Goal: Information Seeking & Learning: Find specific fact

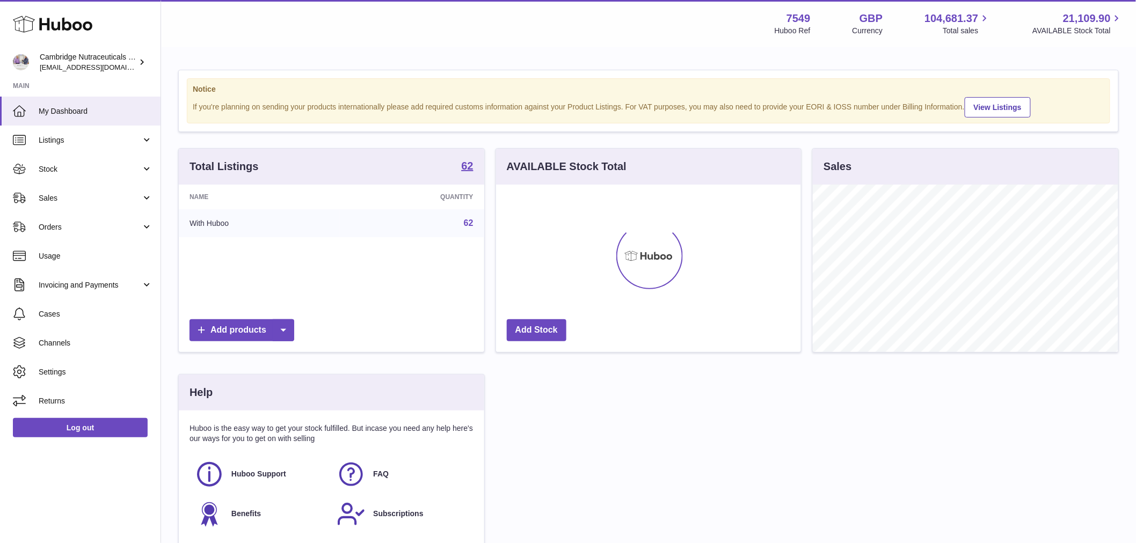
scroll to position [168, 305]
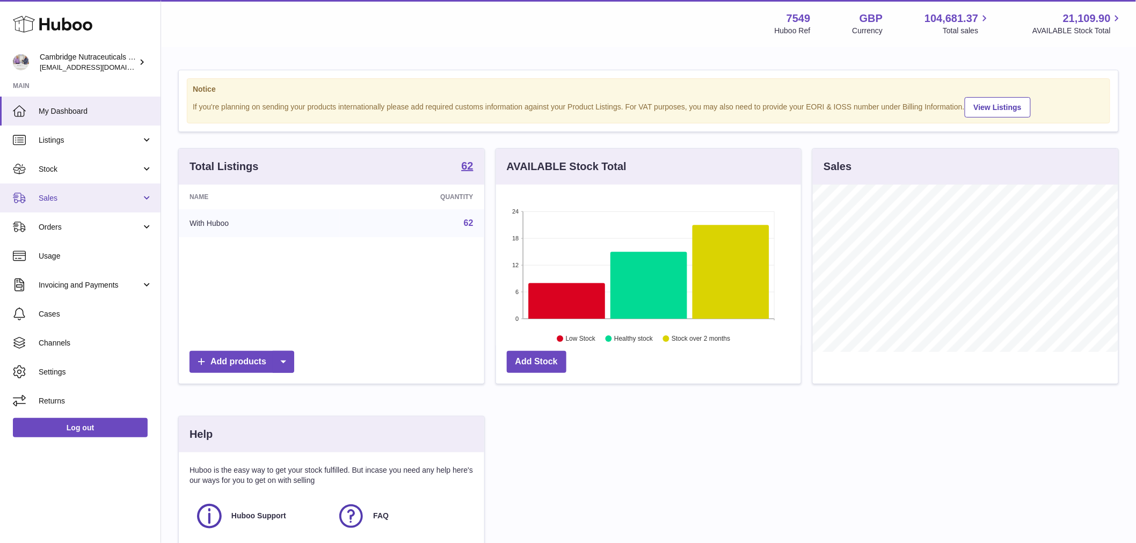
click at [84, 202] on link "Sales" at bounding box center [80, 198] width 161 height 29
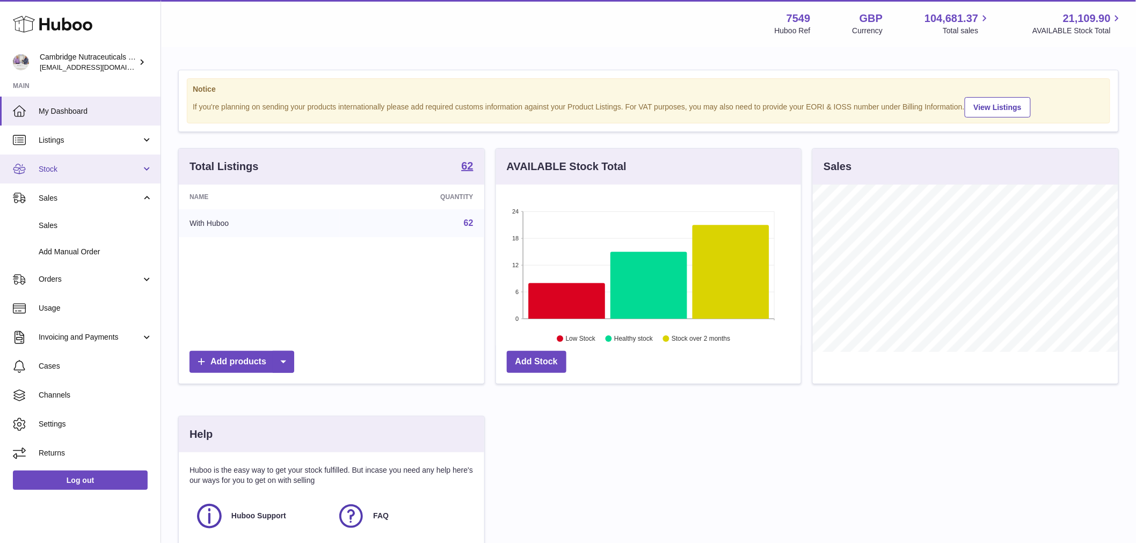
click at [59, 168] on span "Stock" at bounding box center [90, 169] width 103 height 10
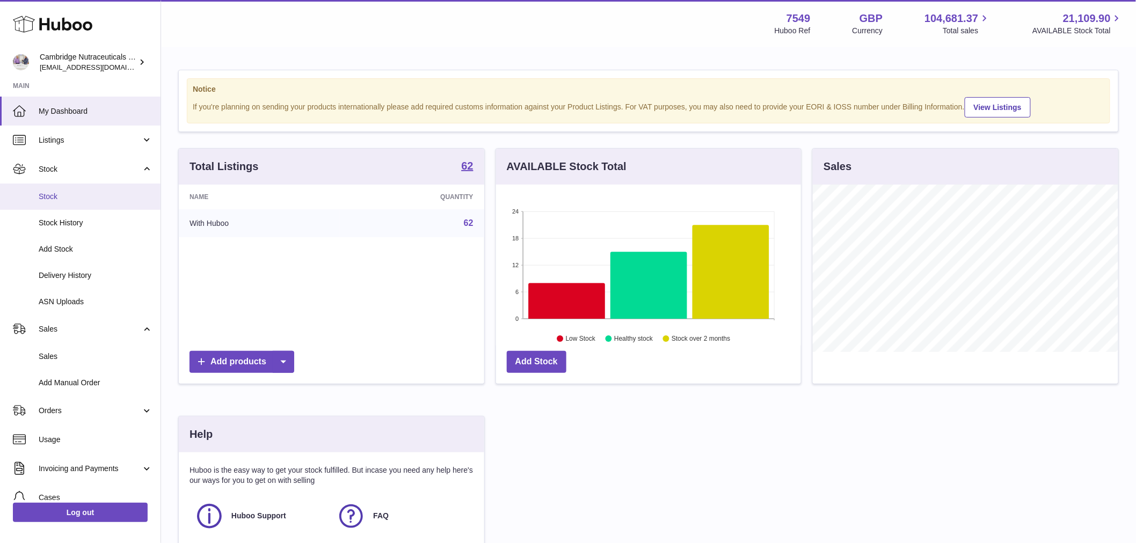
click at [65, 192] on span "Stock" at bounding box center [96, 197] width 114 height 10
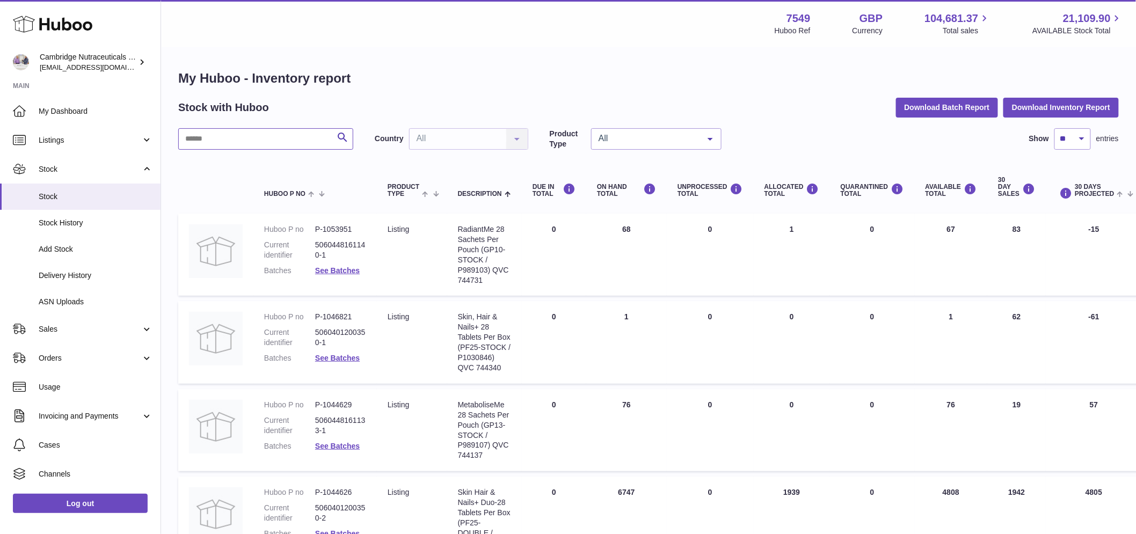
click at [238, 139] on input "text" at bounding box center [265, 138] width 175 height 21
type input "**********"
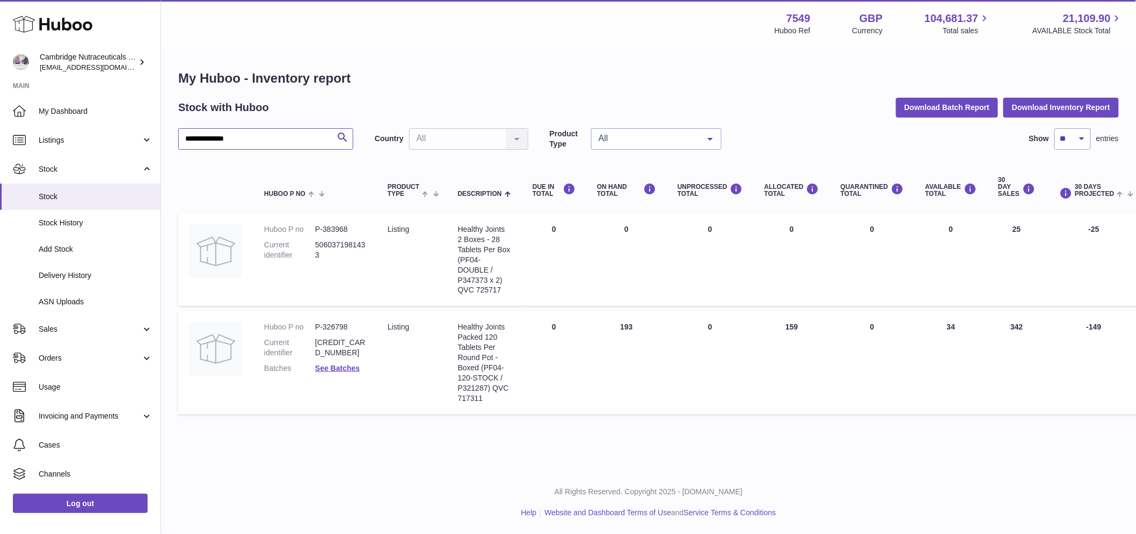
drag, startPoint x: 246, startPoint y: 137, endPoint x: 159, endPoint y: 137, distance: 87.0
click at [159, 137] on div "**********" at bounding box center [568, 267] width 1136 height 534
drag, startPoint x: 510, startPoint y: 370, endPoint x: 507, endPoint y: 310, distance: 60.8
click at [508, 369] on div "Healthy Joints Packed 120 Tablets Per Round Pot - Boxed (PF04-120-STOCK / P3212…" at bounding box center [484, 362] width 53 height 81
click at [346, 229] on dd "P-383968" at bounding box center [340, 229] width 51 height 10
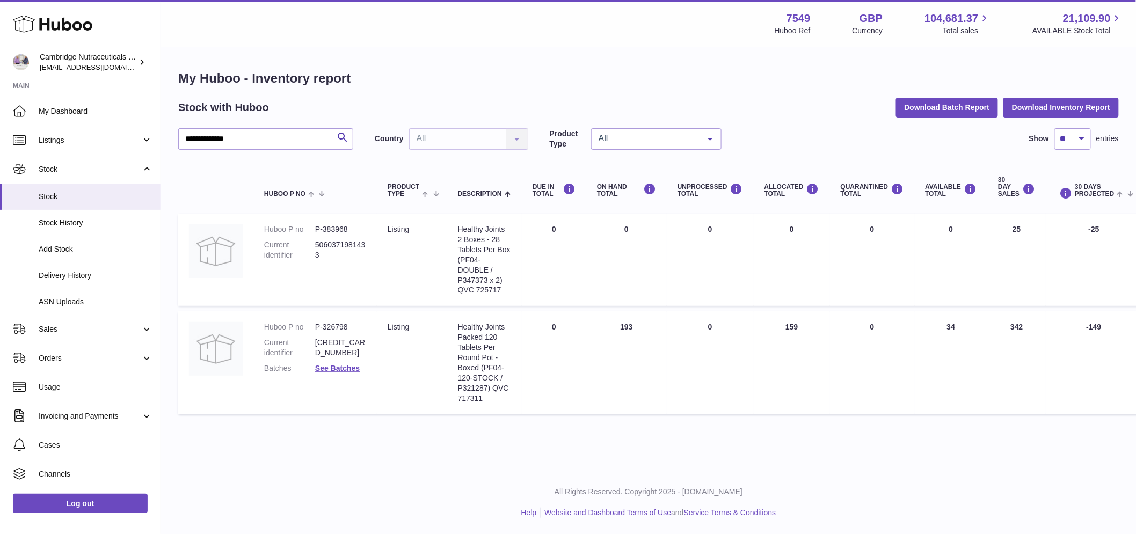
click at [340, 228] on dd "P-383968" at bounding box center [340, 229] width 51 height 10
copy dd "383968"
drag, startPoint x: 505, startPoint y: 219, endPoint x: 490, endPoint y: 219, distance: 15.6
click at [505, 219] on td "Description Healthy Joints 2 Boxes - 28 Tablets Per Box (PF04-DOUBLE / P347373 …" at bounding box center [484, 260] width 75 height 92
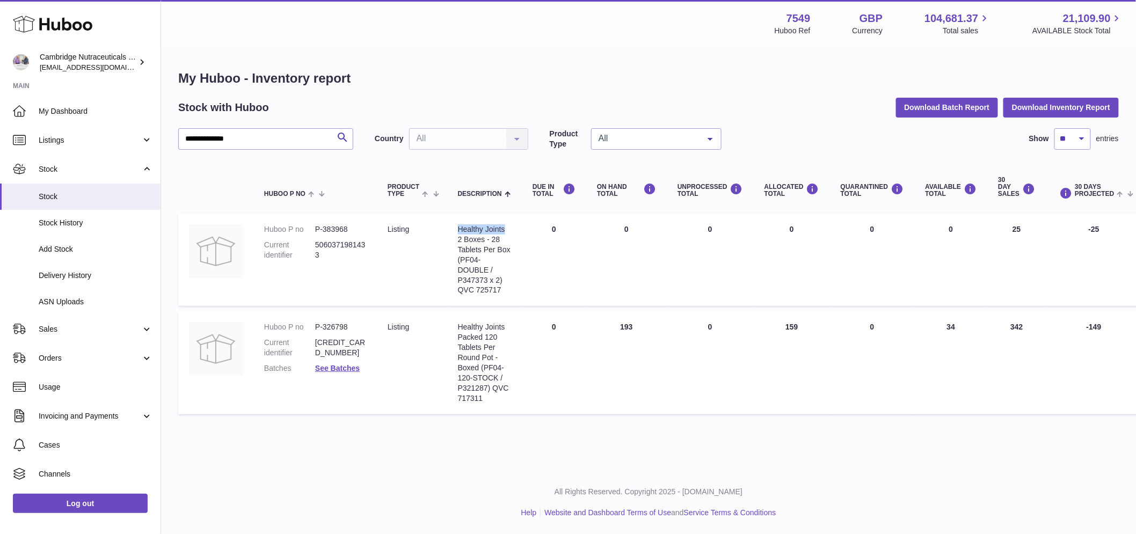
drag, startPoint x: 474, startPoint y: 223, endPoint x: 505, endPoint y: 226, distance: 30.7
click at [505, 226] on td "Description Healthy Joints 2 Boxes - 28 Tablets Per Box (PF04-DOUBLE / P347373 …" at bounding box center [484, 260] width 75 height 92
copy div "Healthy Joints"
click at [339, 321] on td "Huboo P no P-326798 Current identifier 5060401200091 Batches See Batches" at bounding box center [314, 362] width 123 height 103
click at [338, 321] on td "Huboo P no P-326798 Current identifier 5060401200091 Batches See Batches" at bounding box center [314, 362] width 123 height 103
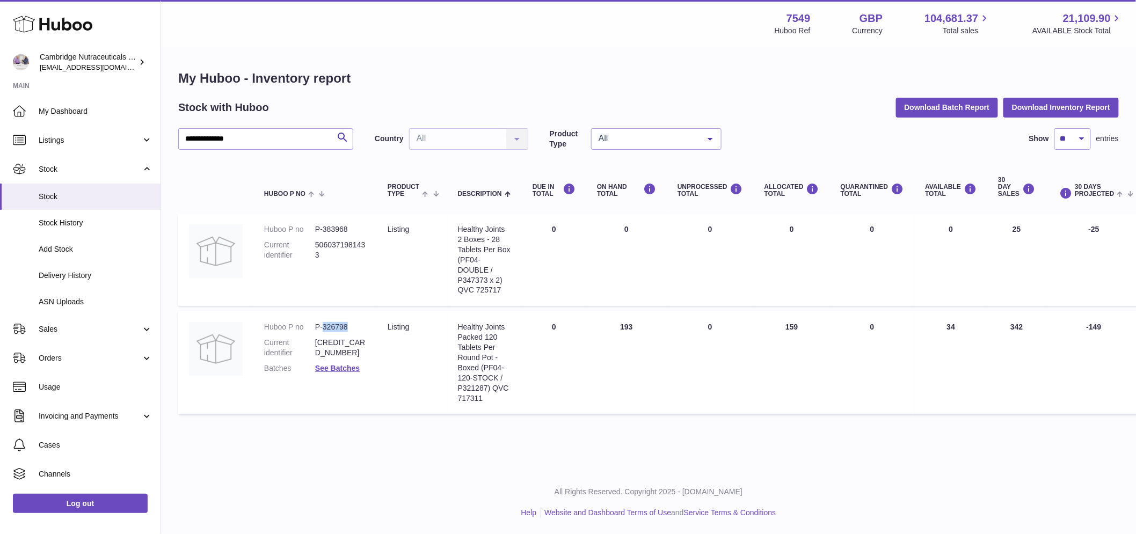
copy dd "326798"
drag, startPoint x: 510, startPoint y: 368, endPoint x: 488, endPoint y: 345, distance: 32.3
click at [501, 365] on div "Healthy Joints Packed 120 Tablets Per Round Pot - Boxed (PF04-120-STOCK / P3212…" at bounding box center [484, 362] width 53 height 81
drag, startPoint x: 458, startPoint y: 323, endPoint x: 498, endPoint y: 335, distance: 41.3
click at [498, 335] on div "Healthy Joints Packed 120 Tablets Per Round Pot - Boxed (PF04-120-STOCK / P3212…" at bounding box center [484, 362] width 53 height 81
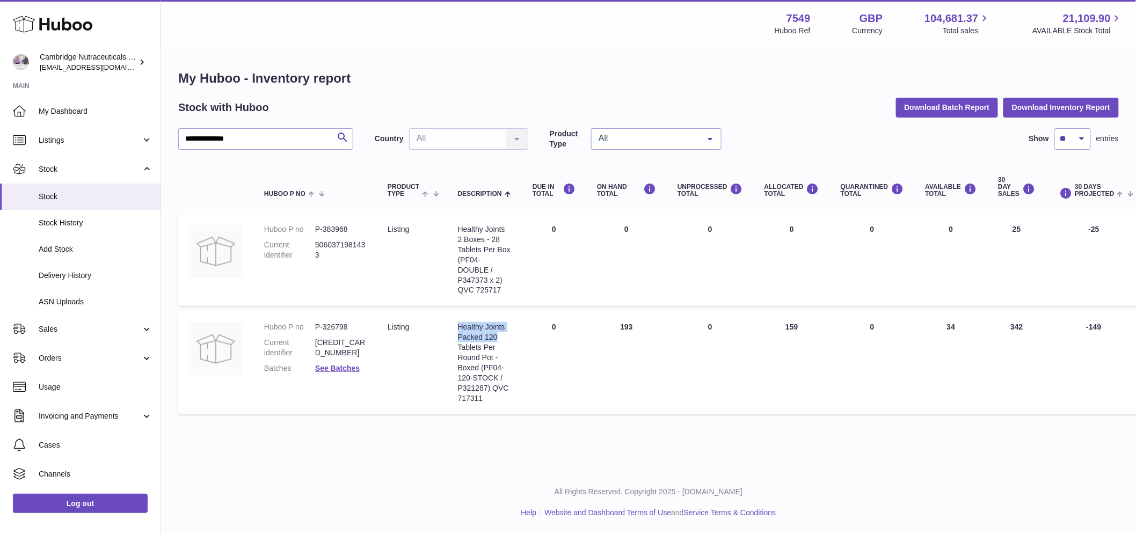
copy div "Healthy Joints Packed 120"
drag, startPoint x: 508, startPoint y: 398, endPoint x: 504, endPoint y: 393, distance: 6.9
click at [507, 398] on div "Healthy Joints Packed 120 Tablets Per Round Pot - Boxed (PF04-120-STOCK / P3212…" at bounding box center [484, 362] width 53 height 81
click at [478, 387] on div "Healthy Joints Packed 120 Tablets Per Round Pot - Boxed (PF04-120-STOCK / P3212…" at bounding box center [484, 362] width 53 height 81
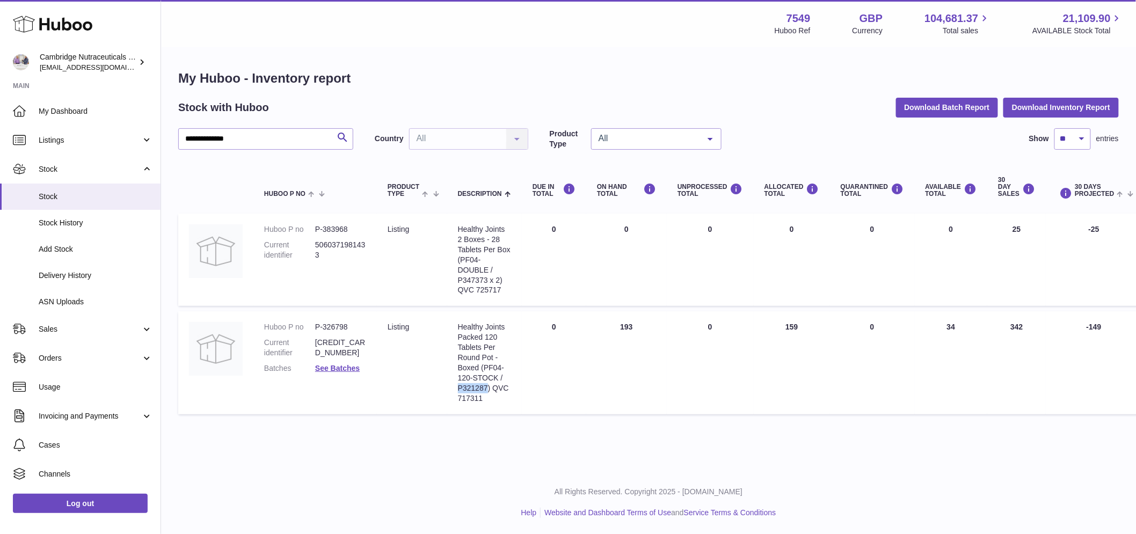
copy div "P321287"
click at [71, 278] on span "Delivery History" at bounding box center [96, 276] width 114 height 10
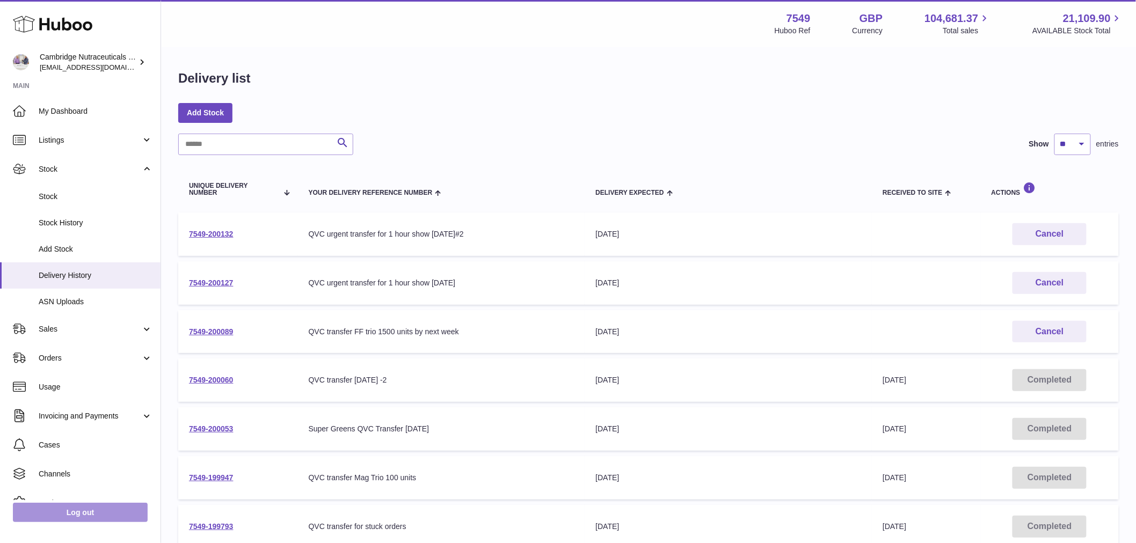
click at [79, 503] on link "Log out" at bounding box center [80, 512] width 135 height 19
